Goal: Information Seeking & Learning: Find specific fact

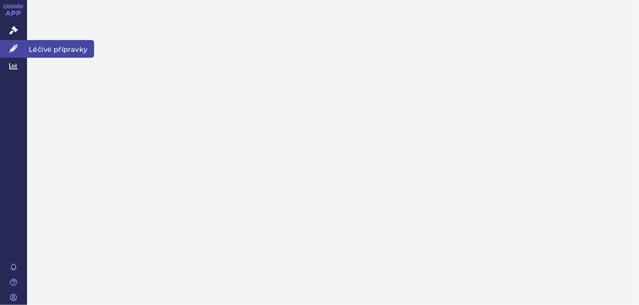
drag, startPoint x: 18, startPoint y: 34, endPoint x: 13, endPoint y: 50, distance: 16.9
click at [18, 34] on link "Správní řízení" at bounding box center [13, 31] width 27 height 18
click at [13, 50] on icon at bounding box center [13, 48] width 8 height 8
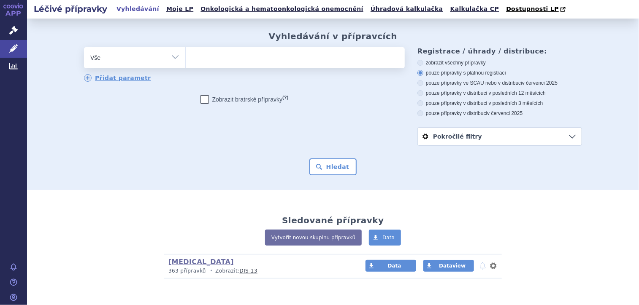
click at [248, 63] on ul at bounding box center [295, 56] width 219 height 18
click at [186, 63] on select at bounding box center [185, 57] width 0 height 21
click at [237, 62] on ul at bounding box center [295, 56] width 219 height 18
click at [186, 62] on select at bounding box center [185, 57] width 0 height 21
type input "ad"
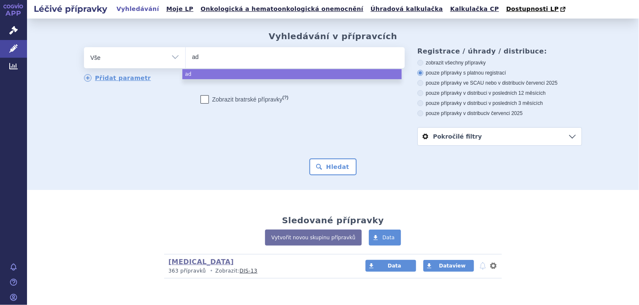
type input "ade"
type input "ademp"
type input "[MEDICAL_DATA]"
select select "[MEDICAL_DATA]"
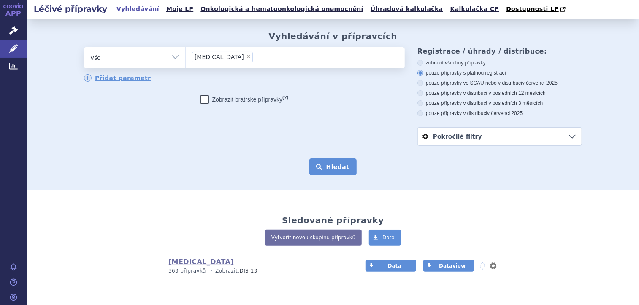
click at [328, 170] on button "Hledat" at bounding box center [333, 167] width 48 height 17
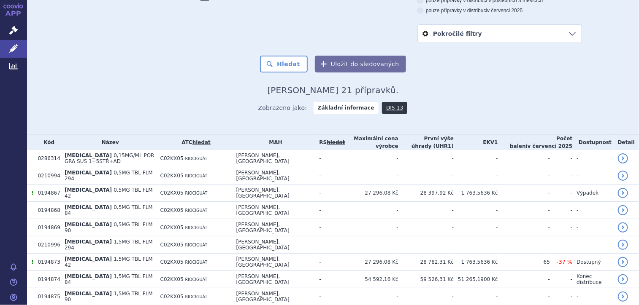
scroll to position [103, 0]
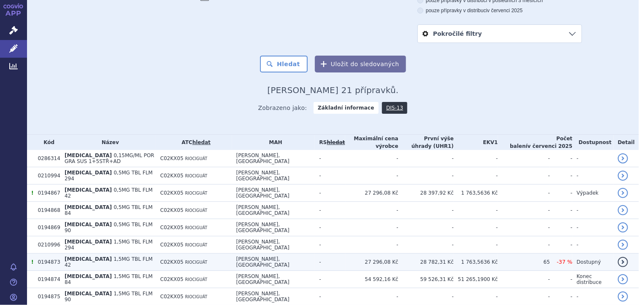
click at [320, 254] on td "-" at bounding box center [330, 262] width 30 height 17
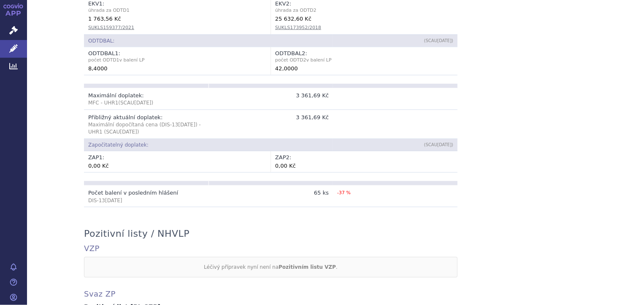
scroll to position [673, 0]
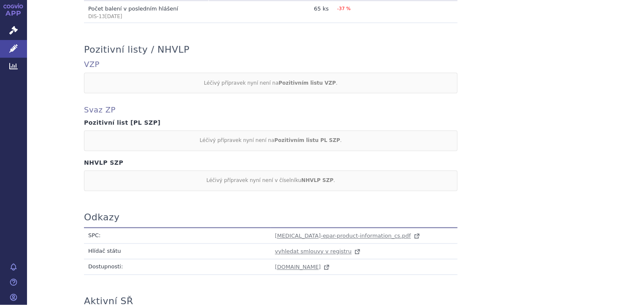
click at [272, 140] on div "Léčivý přípravek nyní není na Pozitivním listu PL SZP ." at bounding box center [270, 141] width 373 height 20
click at [331, 233] on span "adempas-epar-product-information_cs.pdf" at bounding box center [343, 236] width 136 height 6
